Goal: Information Seeking & Learning: Check status

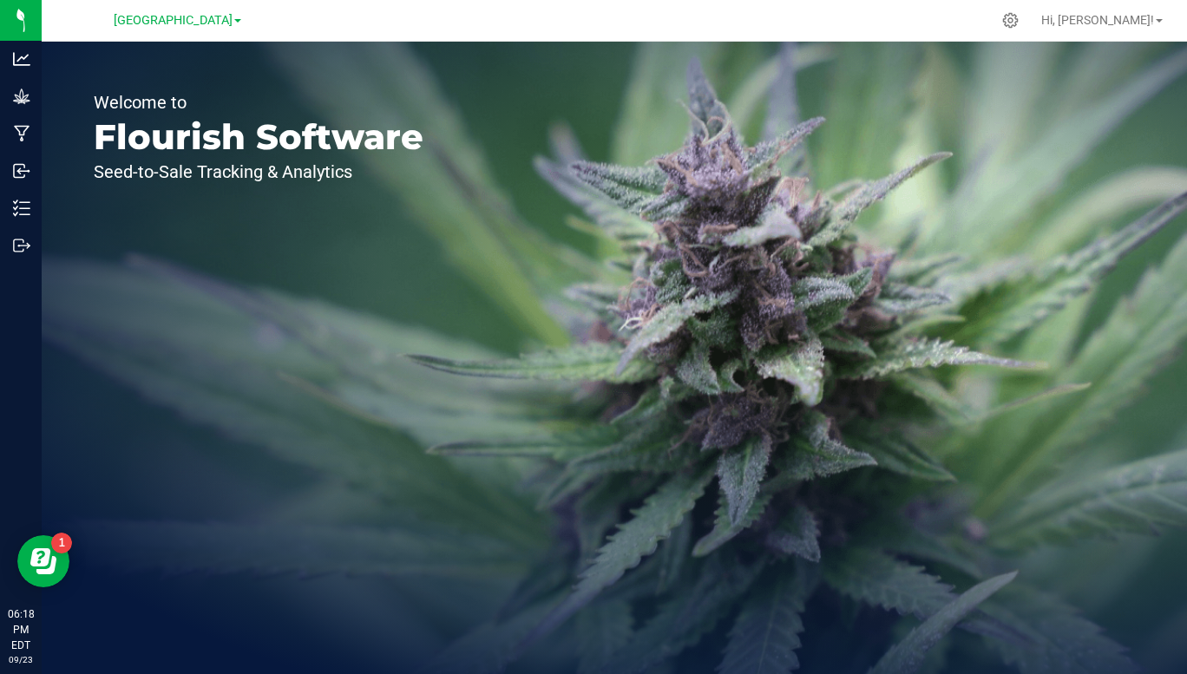
click at [230, 19] on span "[GEOGRAPHIC_DATA]" at bounding box center [173, 20] width 119 height 15
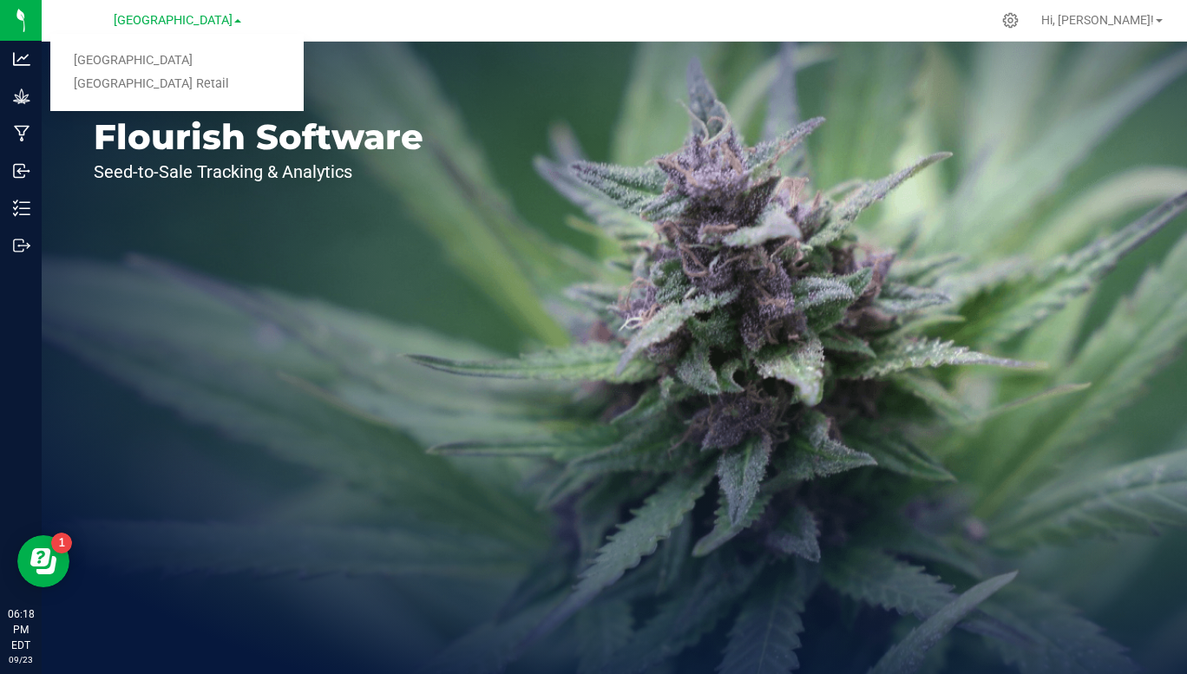
click at [189, 86] on link "[GEOGRAPHIC_DATA] Retail" at bounding box center [176, 84] width 253 height 23
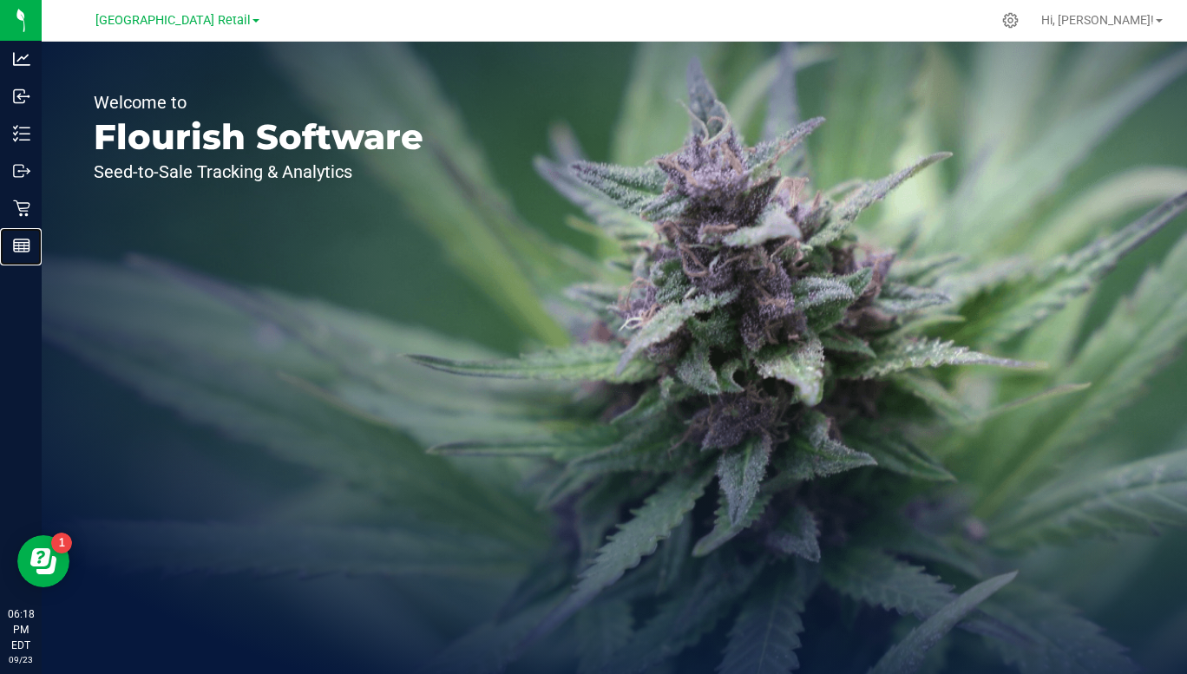
click at [16, 254] on div "Reports" at bounding box center [23, 245] width 36 height 35
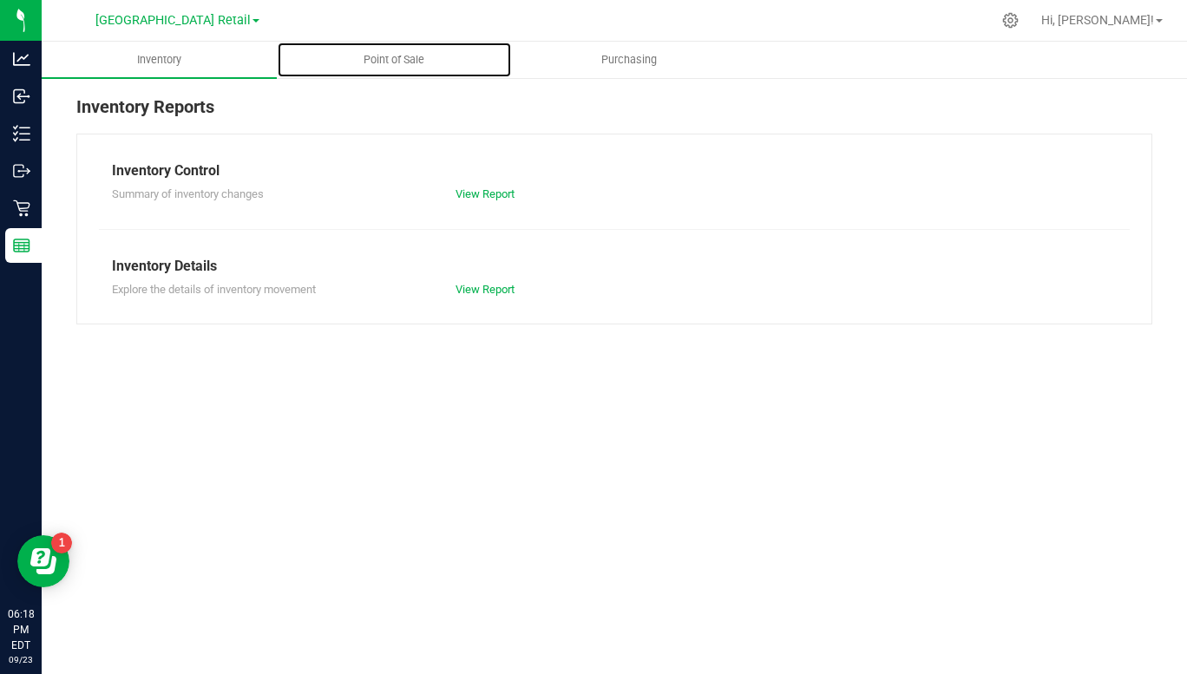
click at [403, 62] on span "Point of Sale" at bounding box center [394, 60] width 108 height 16
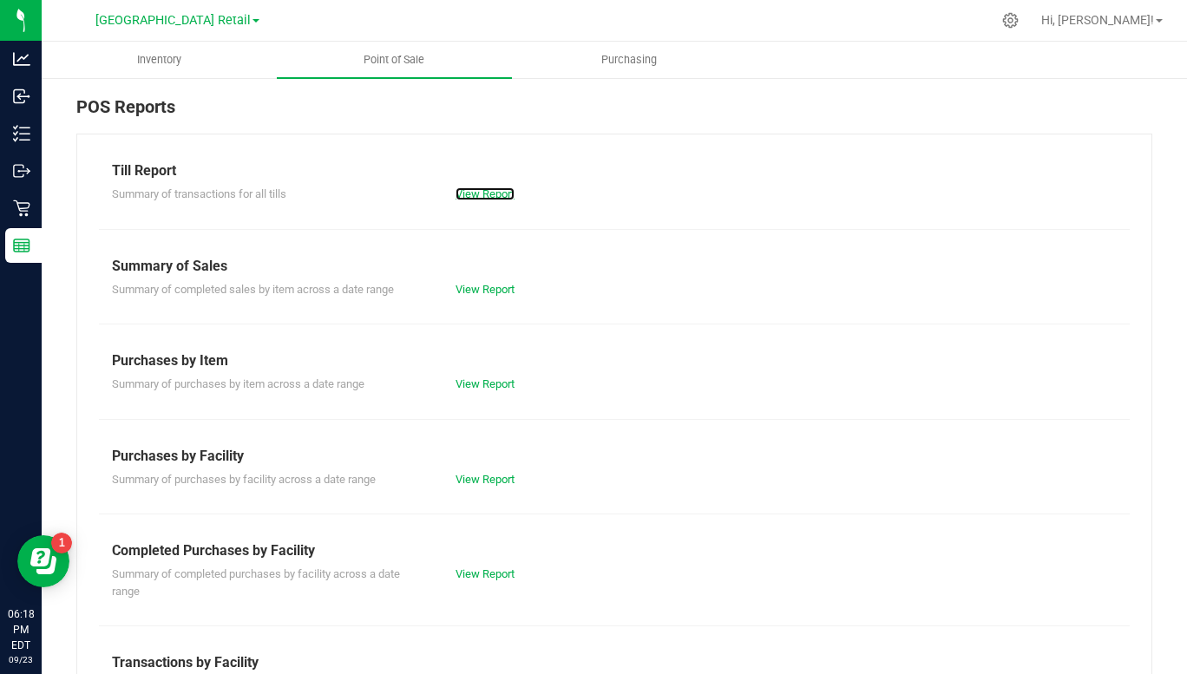
click at [487, 194] on link "View Report" at bounding box center [485, 193] width 59 height 13
